Goal: Transaction & Acquisition: Purchase product/service

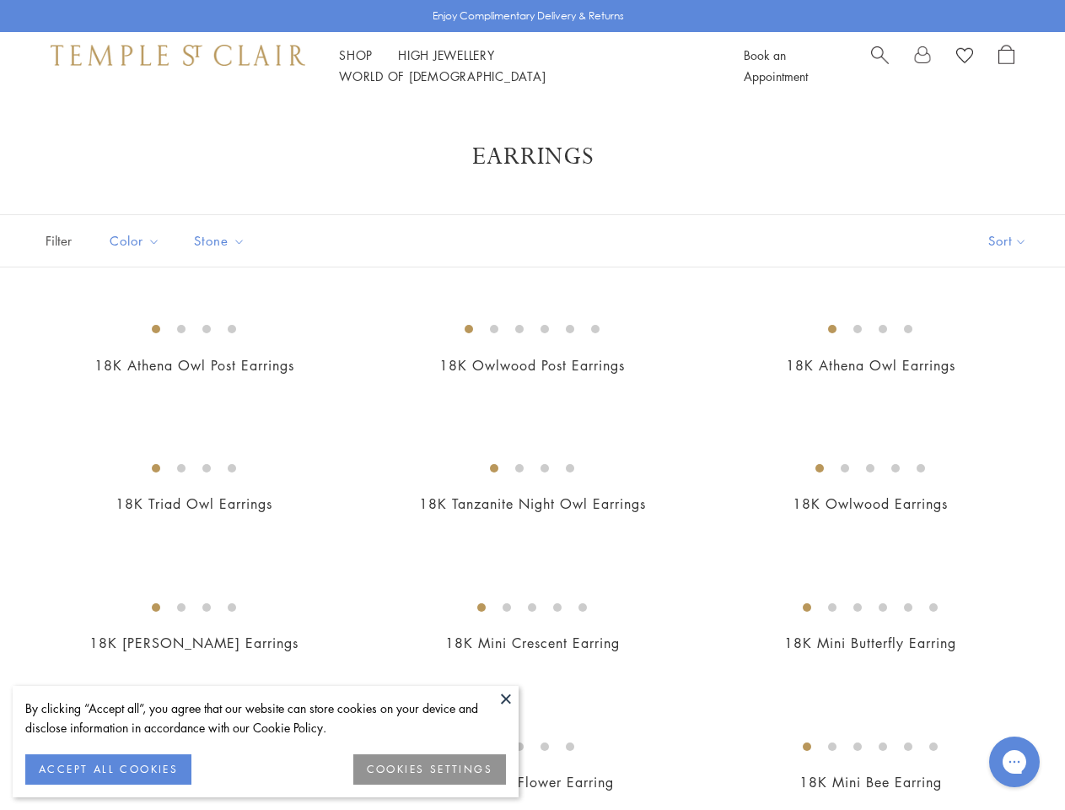
click at [506, 699] on button at bounding box center [506, 698] width 25 height 25
click at [108, 769] on button "ACCEPT ALL COOKIES" at bounding box center [108, 769] width 166 height 30
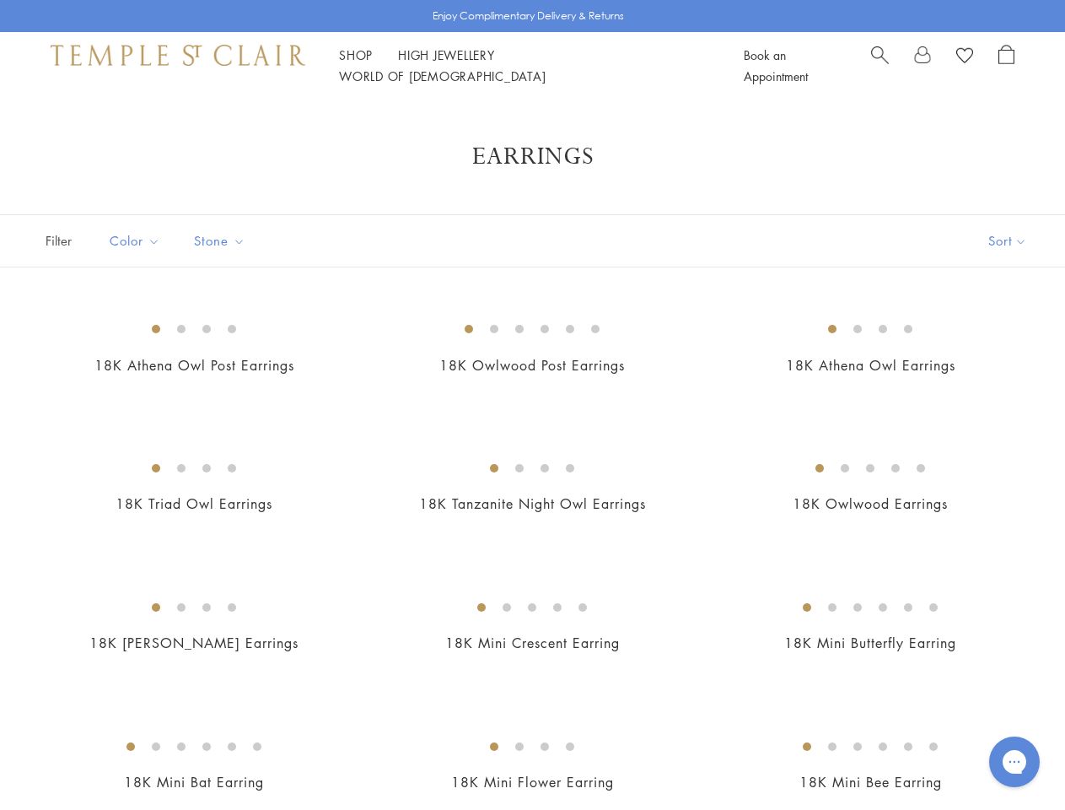
click at [0, 0] on img at bounding box center [0, 0] width 0 height 0
click at [356, 63] on link "Shop Shop" at bounding box center [356, 54] width 34 height 17
click at [546, 67] on link "World of [GEOGRAPHIC_DATA][DEMOGRAPHIC_DATA]" at bounding box center [442, 75] width 207 height 17
